Goal: Information Seeking & Learning: Learn about a topic

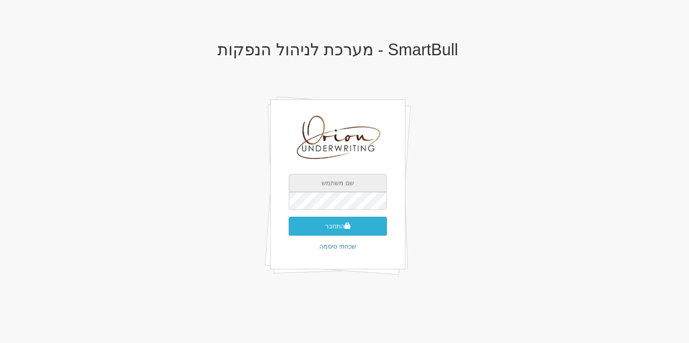
type input "[EMAIL_ADDRESS][DOMAIN_NAME]"
click at [349, 223] on span "submit" at bounding box center [347, 226] width 6 height 6
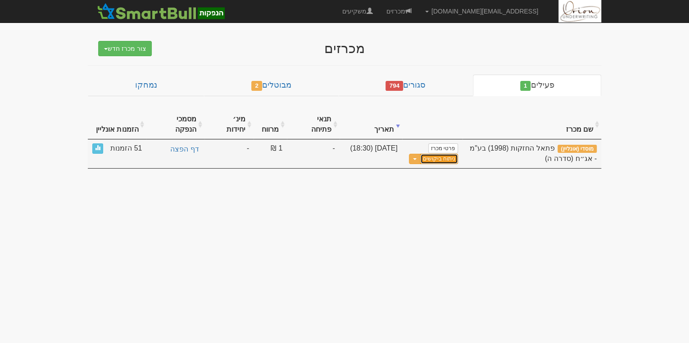
click at [443, 154] on link "ניתוח ביקושים" at bounding box center [439, 159] width 38 height 10
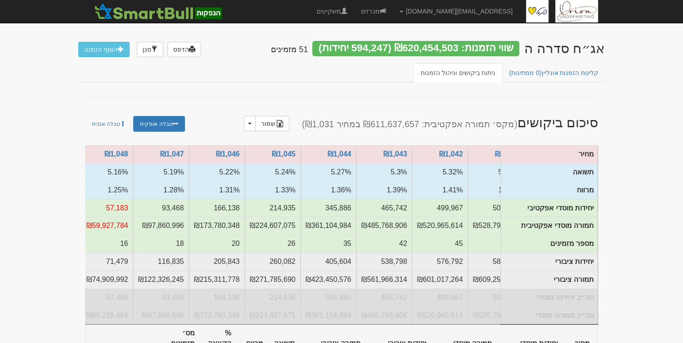
scroll to position [0, -456]
